Goal: Task Accomplishment & Management: Manage account settings

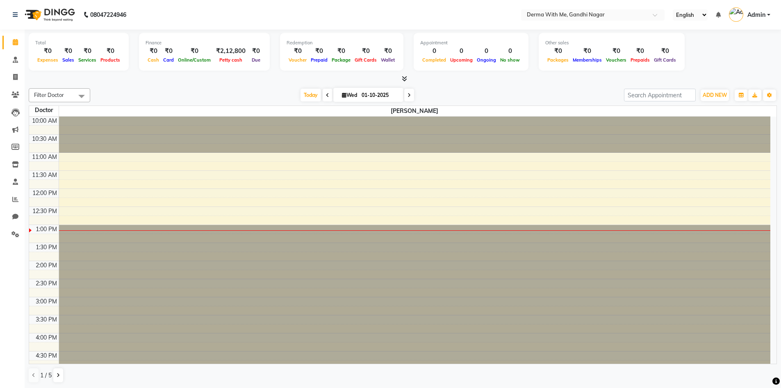
drag, startPoint x: 164, startPoint y: 91, endPoint x: 155, endPoint y: 99, distance: 12.5
click at [164, 91] on div "[DATE] [DATE]" at bounding box center [357, 95] width 526 height 12
click at [16, 99] on span at bounding box center [15, 94] width 14 height 9
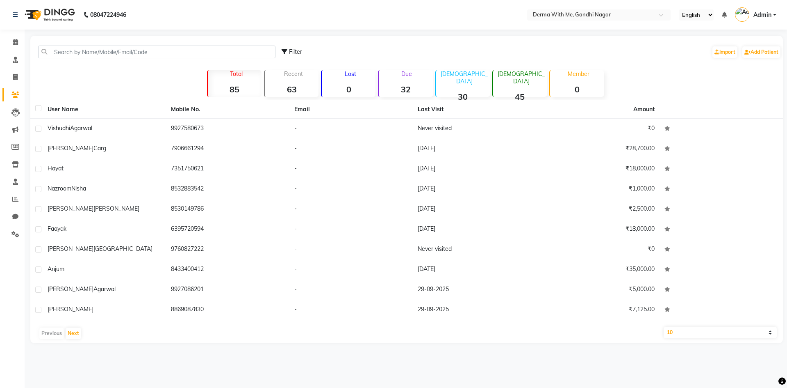
click at [65, 44] on div "Filter Import Add Patient" at bounding box center [407, 52] width 750 height 26
click at [68, 47] on input "text" at bounding box center [156, 52] width 237 height 13
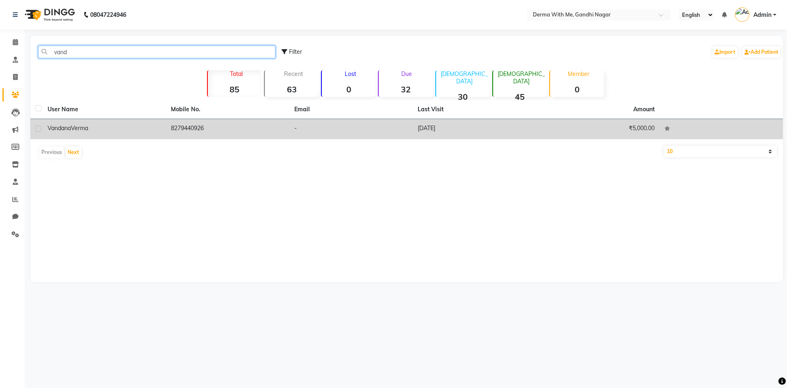
type input "vand"
click at [105, 128] on div "[PERSON_NAME]" at bounding box center [105, 128] width 114 height 9
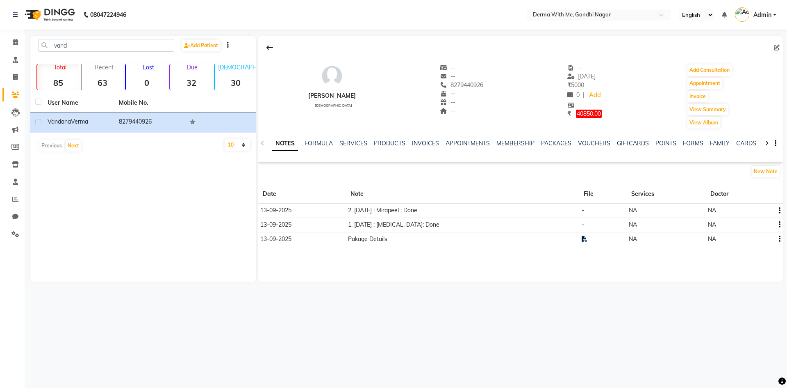
click at [782, 212] on td at bounding box center [778, 210] width 10 height 14
click at [780, 211] on icon "button" at bounding box center [780, 210] width 2 height 0
click at [767, 208] on div "Edit" at bounding box center [760, 210] width 13 height 10
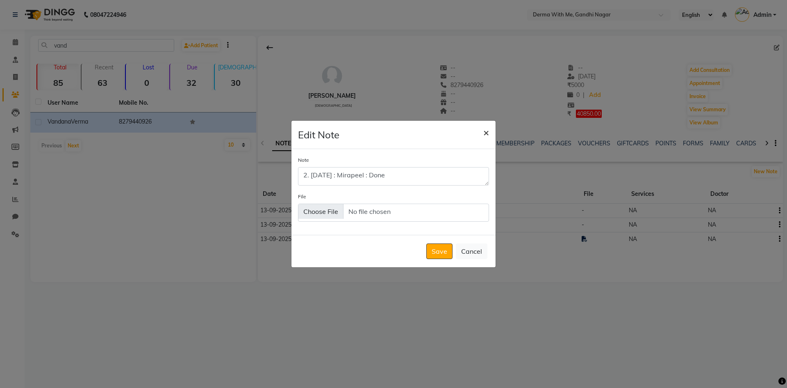
click at [487, 135] on span "×" at bounding box center [487, 132] width 6 height 12
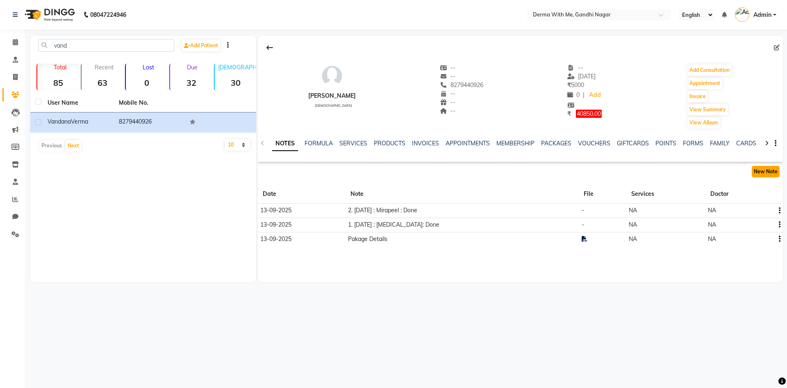
click at [768, 169] on button "New Note" at bounding box center [766, 171] width 28 height 11
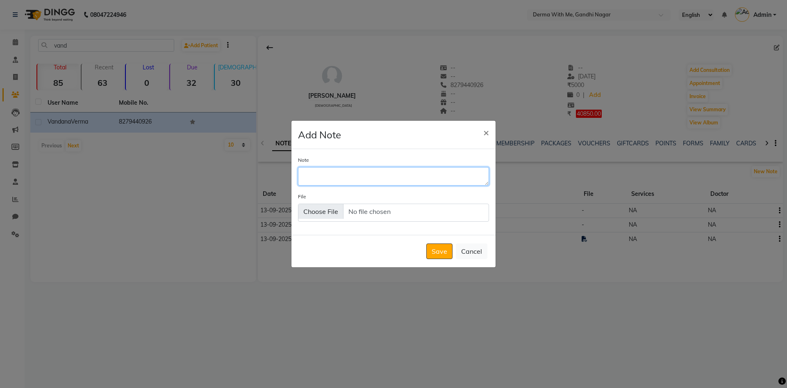
click at [332, 178] on textarea "Note" at bounding box center [393, 176] width 191 height 18
type textarea "3. [DATE] : [MEDICAL_DATA] :"
click at [443, 256] on button "Save" at bounding box center [440, 251] width 26 height 16
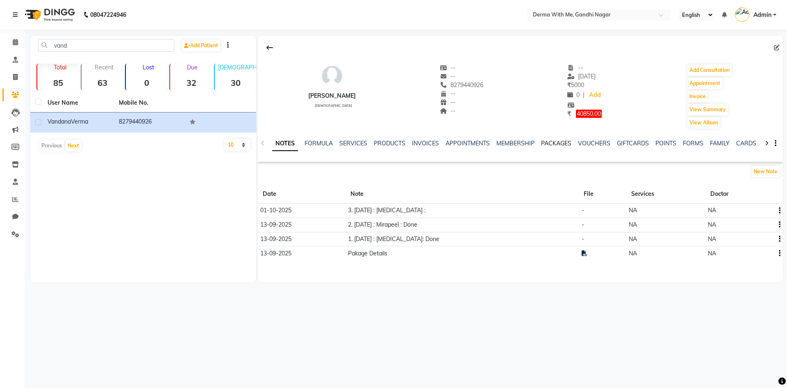
click at [560, 141] on link "PACKAGES" at bounding box center [556, 142] width 30 height 7
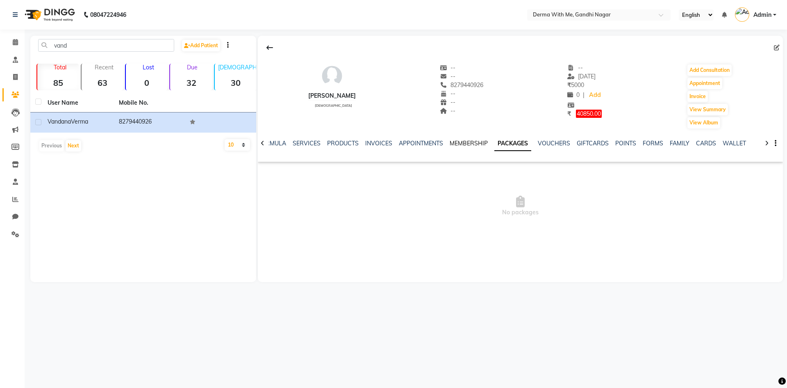
click at [459, 141] on link "MEMBERSHIP" at bounding box center [469, 142] width 38 height 7
click at [427, 141] on link "APPOINTMENTS" at bounding box center [428, 142] width 44 height 7
click at [395, 141] on link "INVOICES" at bounding box center [392, 142] width 27 height 7
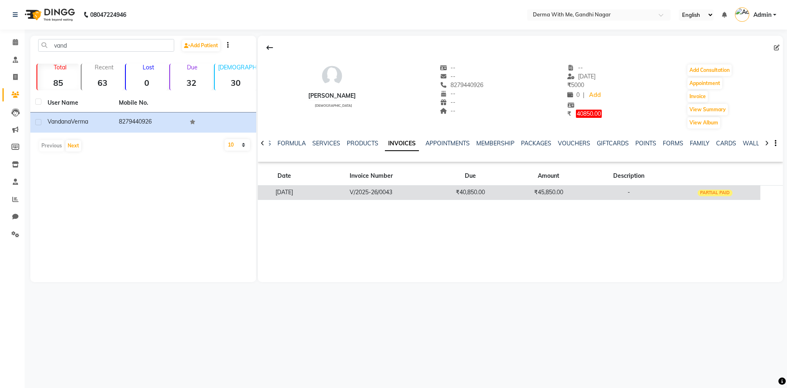
click at [647, 193] on td "-" at bounding box center [629, 192] width 82 height 14
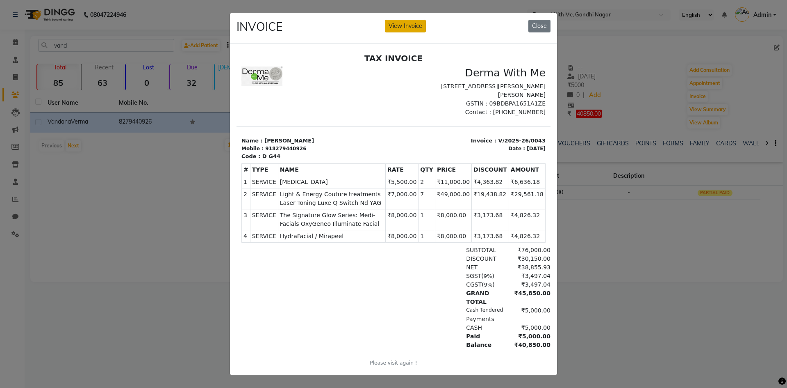
click at [410, 24] on button "View Invoice" at bounding box center [405, 26] width 41 height 13
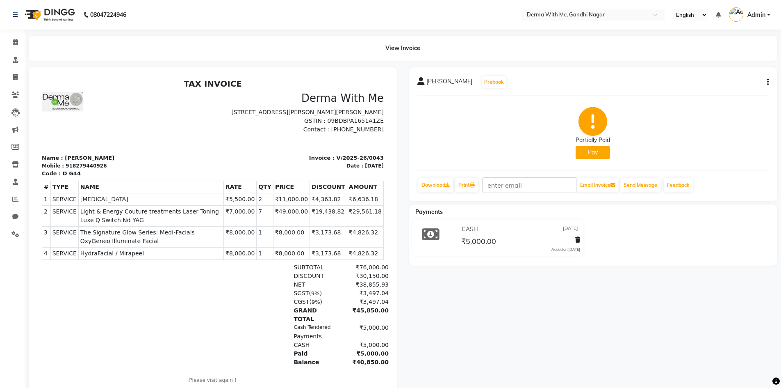
click at [767, 82] on icon "button" at bounding box center [768, 82] width 2 height 0
click at [716, 80] on div "Edit Item Staff" at bounding box center [713, 82] width 84 height 10
select select
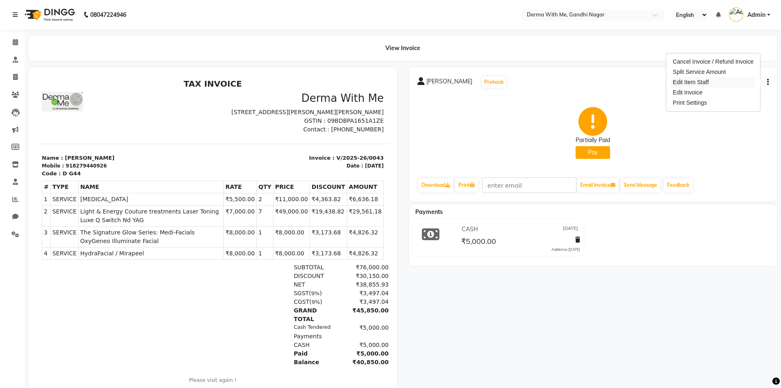
select select
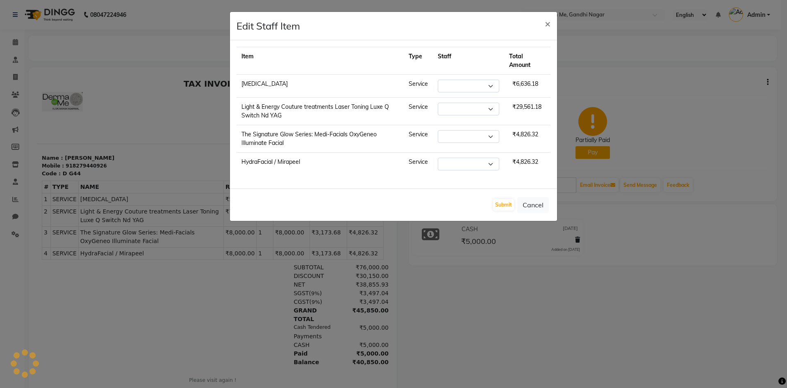
select select "82999"
click at [467, 111] on select "Select [PERSON_NAME] Manager [PERSON_NAME] Recipient [PERSON_NAME]" at bounding box center [469, 109] width 62 height 13
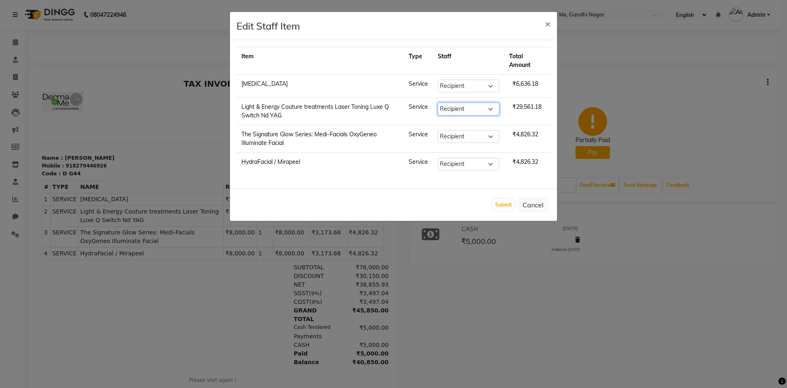
click at [467, 111] on select "Select [PERSON_NAME] Manager [PERSON_NAME] Recipient [PERSON_NAME]" at bounding box center [469, 109] width 62 height 13
click at [411, 109] on td "Service" at bounding box center [418, 111] width 29 height 27
click at [379, 105] on td "Light & Energy Couture treatments Laser Toning Luxe Q Switch Nd YAG" at bounding box center [320, 111] width 167 height 27
click at [539, 202] on button "Cancel" at bounding box center [534, 205] width 32 height 16
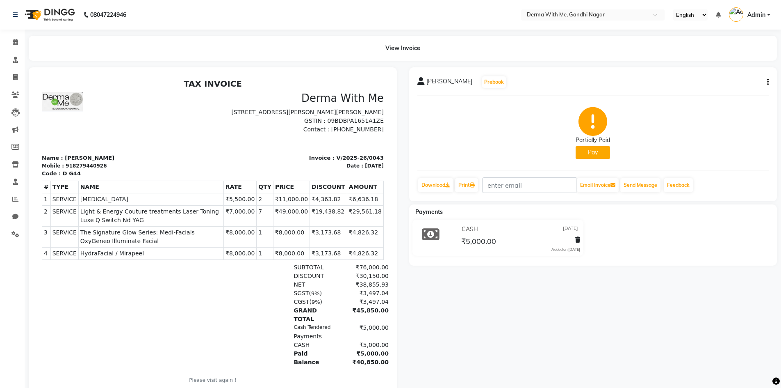
click at [767, 84] on button "button" at bounding box center [766, 82] width 5 height 9
click at [687, 92] on div "Edit Invoice" at bounding box center [713, 92] width 84 height 10
select select "service"
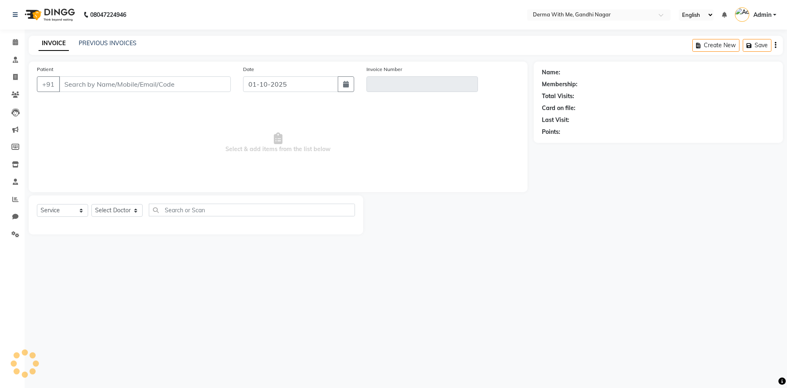
type input "8279440926"
type input "V/2025-26/0043"
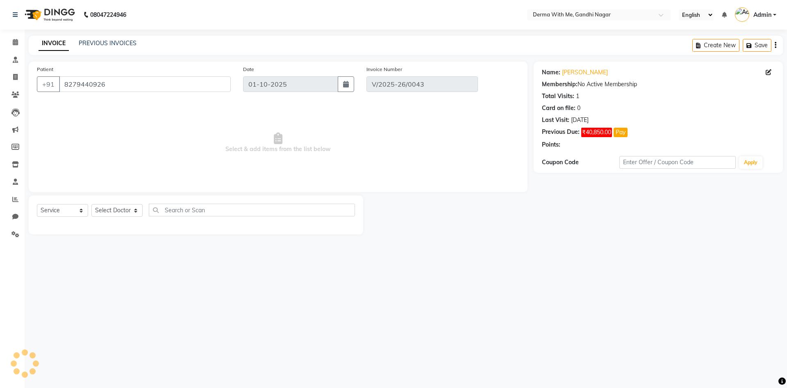
type input "[DATE]"
select select "select"
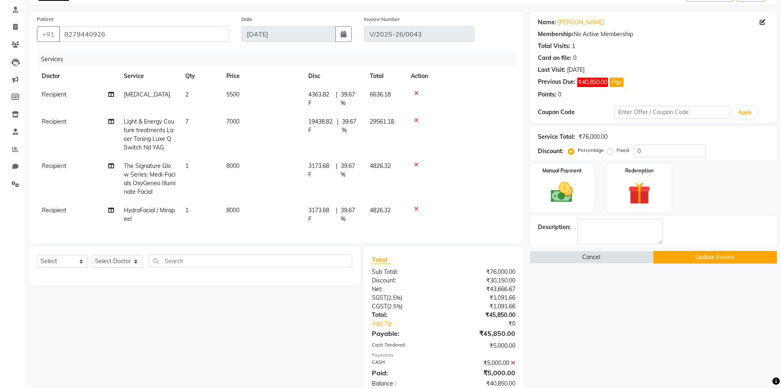
scroll to position [36, 0]
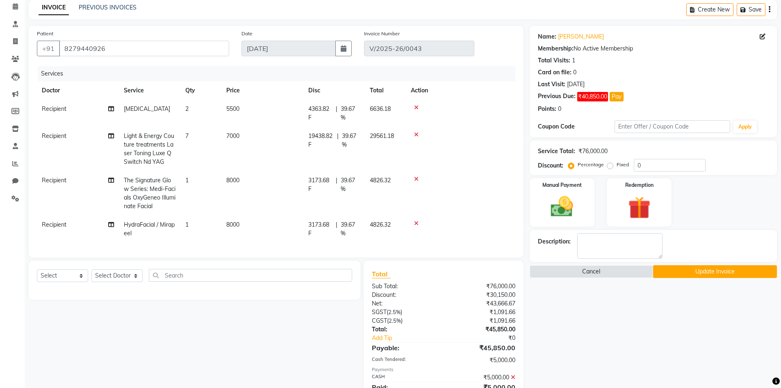
click at [144, 149] on span "Light & Energy Couture treatments Laser Toning Luxe Q Switch Nd YAG" at bounding box center [149, 148] width 50 height 33
select select "82999"
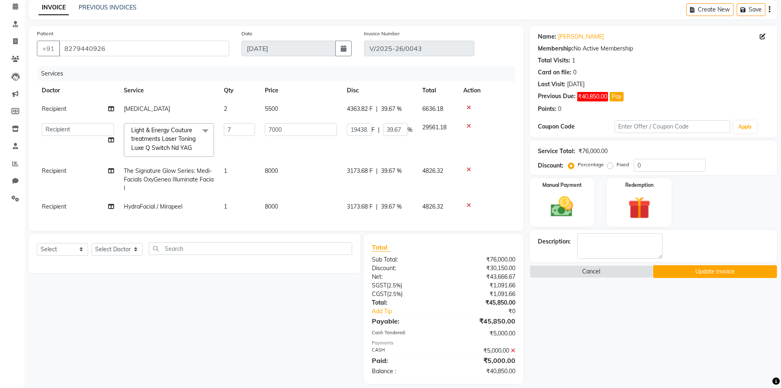
click at [198, 144] on span "Light & Energy Couture treatments Laser Toning Luxe Q Switch Nd YAG x" at bounding box center [165, 139] width 72 height 26
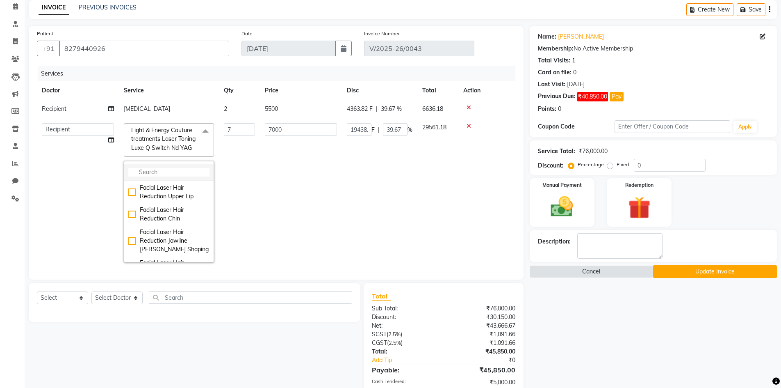
click at [154, 168] on input "multiselect-search" at bounding box center [168, 172] width 81 height 9
type input "MNRF"
click at [205, 130] on span at bounding box center [205, 131] width 16 height 16
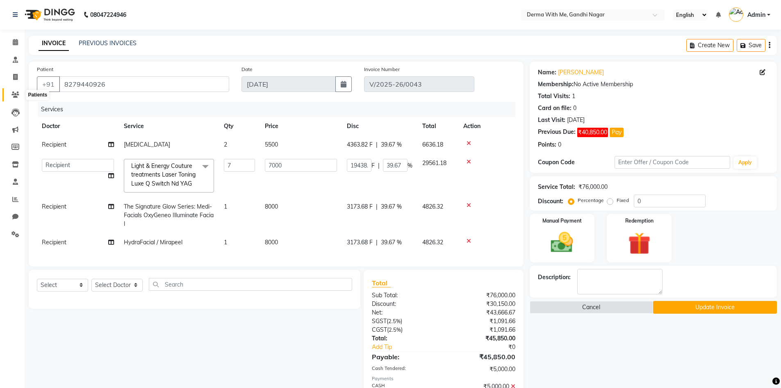
click at [17, 90] on span at bounding box center [15, 94] width 14 height 9
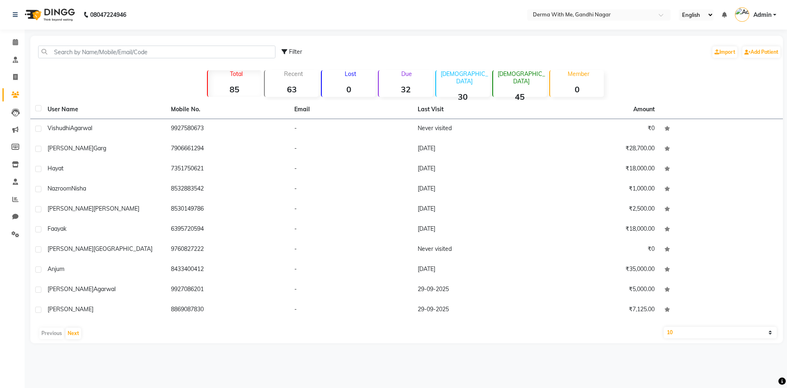
drag, startPoint x: 409, startPoint y: 46, endPoint x: 145, endPoint y: 99, distance: 269.0
click at [145, 99] on div "Filter Import Add Patient Total 85 Recent 63 Lost 0 Due 32 [DEMOGRAPHIC_DATA] 3…" at bounding box center [406, 189] width 753 height 307
click at [133, 93] on div "Filter Import Add Patient Total 85 Recent 63 Lost 0 Due 32 [DEMOGRAPHIC_DATA] 3…" at bounding box center [406, 189] width 753 height 307
